Goal: Task Accomplishment & Management: Use online tool/utility

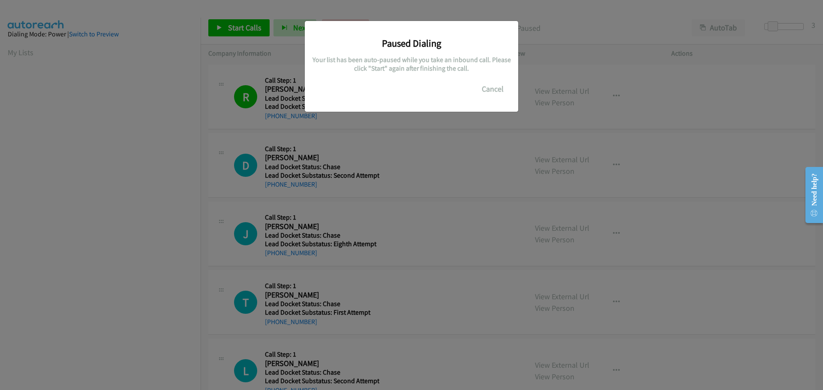
scroll to position [90, 0]
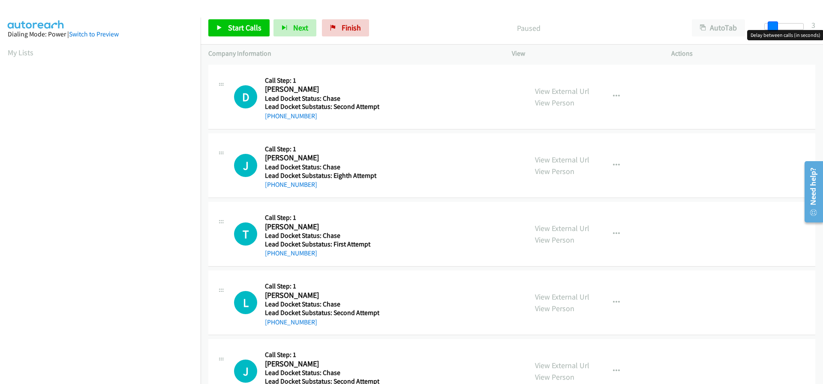
drag, startPoint x: 765, startPoint y: 24, endPoint x: 771, endPoint y: 25, distance: 6.7
click at [771, 25] on span at bounding box center [773, 26] width 10 height 10
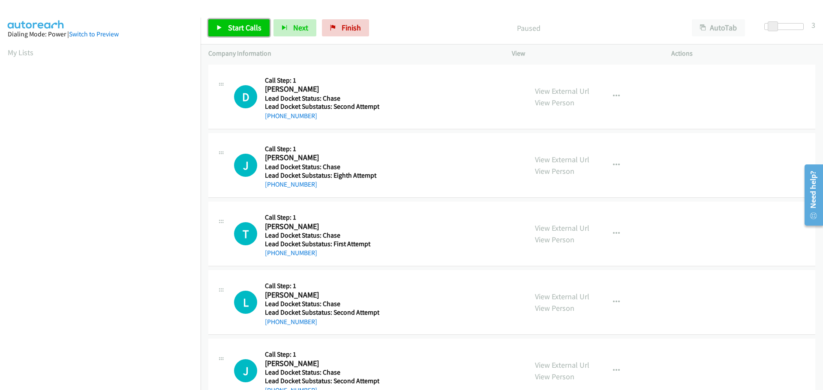
click at [252, 27] on span "Start Calls" at bounding box center [244, 28] width 33 height 10
drag, startPoint x: 312, startPoint y: 116, endPoint x: 274, endPoint y: 115, distance: 38.6
click at [274, 115] on div "[PHONE_NUMBER]" at bounding box center [322, 116] width 114 height 10
copy link "[PHONE_NUMBER]"
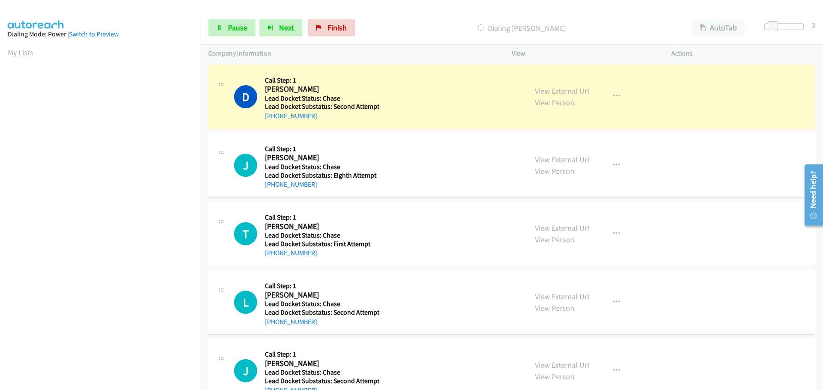
scroll to position [90, 0]
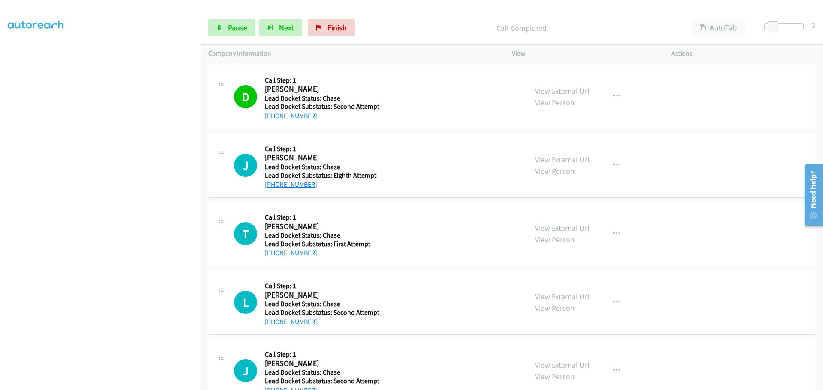
drag, startPoint x: 315, startPoint y: 185, endPoint x: 273, endPoint y: 184, distance: 42.0
click at [273, 184] on div "[PHONE_NUMBER]" at bounding box center [321, 185] width 112 height 10
copy link "[PHONE_NUMBER]"
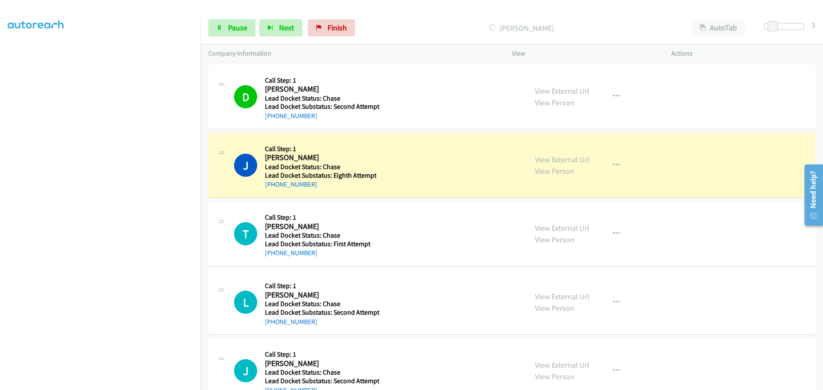
scroll to position [90, 0]
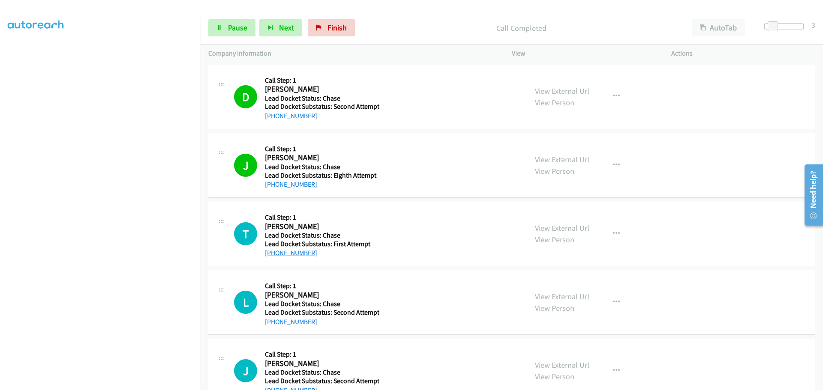
drag, startPoint x: 316, startPoint y: 255, endPoint x: 273, endPoint y: 255, distance: 42.9
click at [273, 255] on div "[PHONE_NUMBER]" at bounding box center [321, 253] width 112 height 10
copy link "[PHONE_NUMBER]"
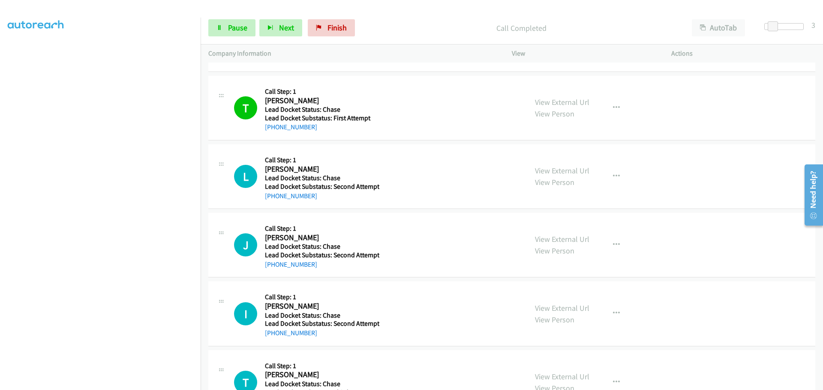
scroll to position [129, 0]
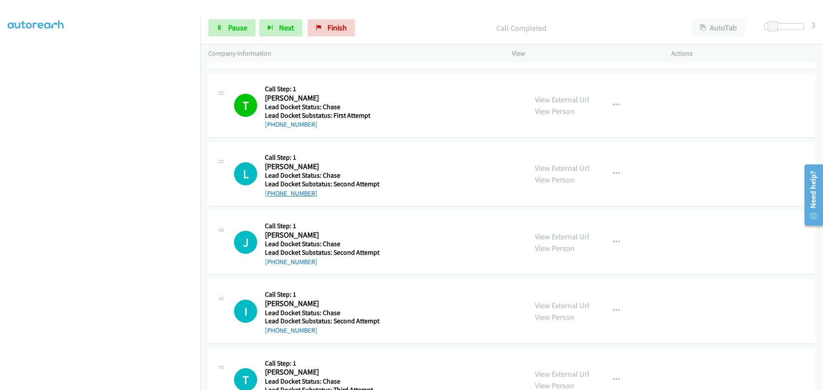
drag, startPoint x: 317, startPoint y: 195, endPoint x: 273, endPoint y: 196, distance: 44.2
click at [273, 196] on div "[PHONE_NUMBER]" at bounding box center [322, 194] width 114 height 10
copy link "[PHONE_NUMBER]"
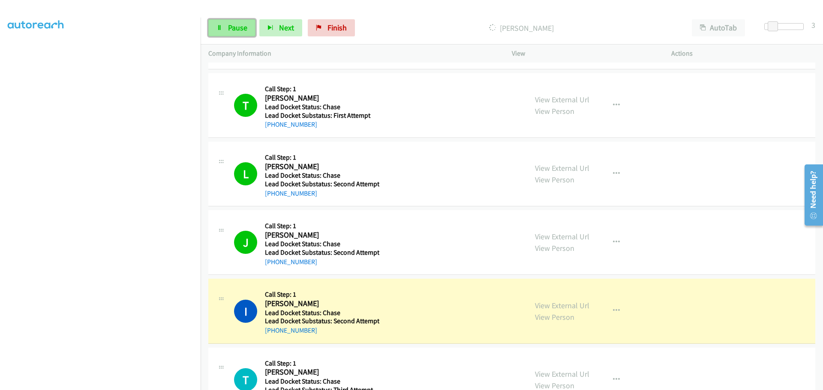
click at [233, 26] on span "Pause" at bounding box center [237, 28] width 19 height 10
click at [240, 29] on span "Start Calls" at bounding box center [244, 28] width 33 height 10
click at [234, 28] on span "Pause" at bounding box center [237, 28] width 19 height 10
click at [234, 28] on span "Start Calls" at bounding box center [244, 28] width 33 height 10
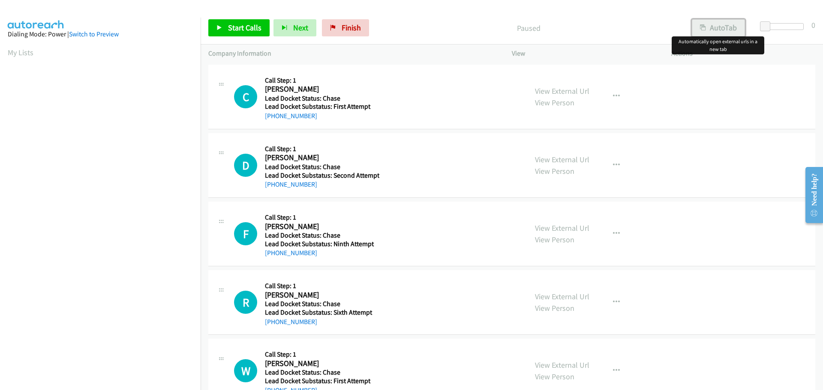
click at [706, 30] on button "AutoTab" at bounding box center [718, 27] width 53 height 17
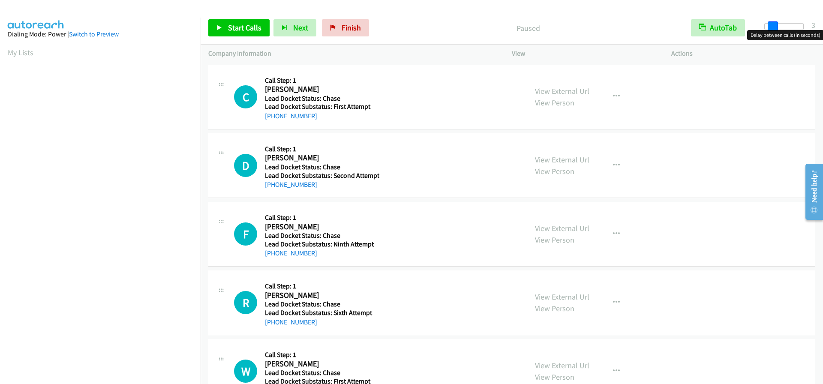
drag, startPoint x: 765, startPoint y: 24, endPoint x: 773, endPoint y: 27, distance: 8.4
click at [773, 27] on span at bounding box center [773, 26] width 10 height 10
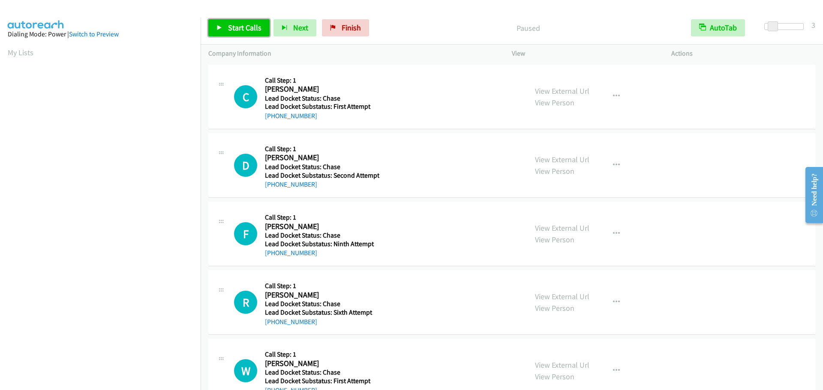
click at [255, 30] on span "Start Calls" at bounding box center [244, 28] width 33 height 10
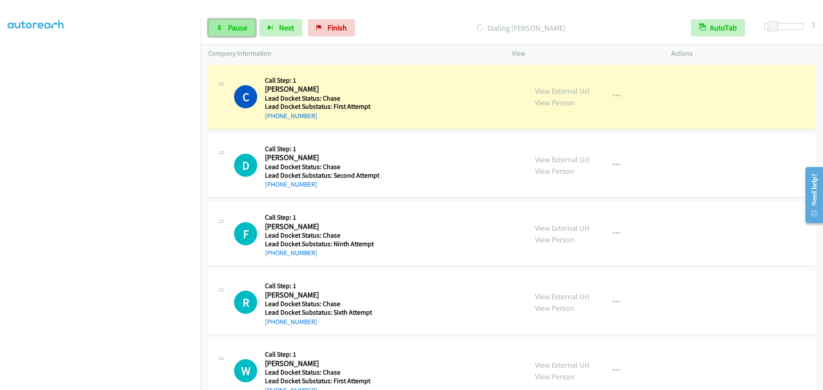
click at [246, 32] on span "Pause" at bounding box center [237, 28] width 19 height 10
